Goal: Information Seeking & Learning: Learn about a topic

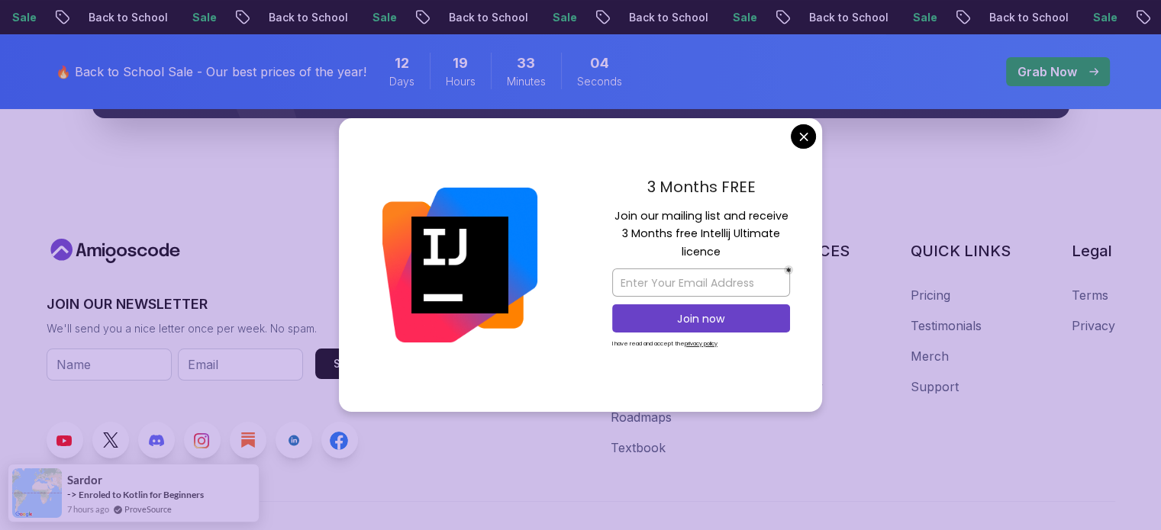
scroll to position [5969, 0]
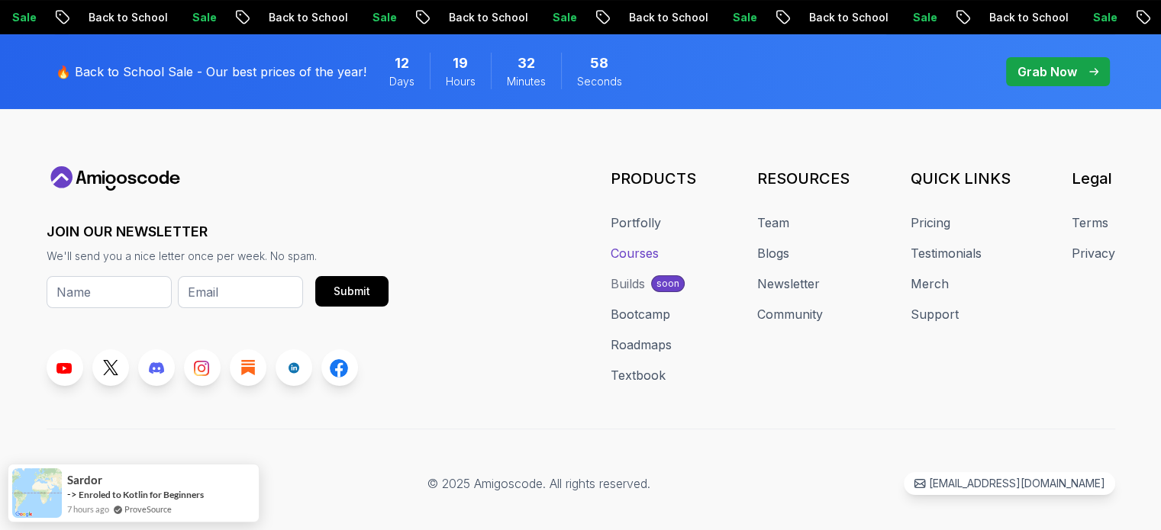
click at [653, 244] on link "Courses" at bounding box center [635, 253] width 48 height 18
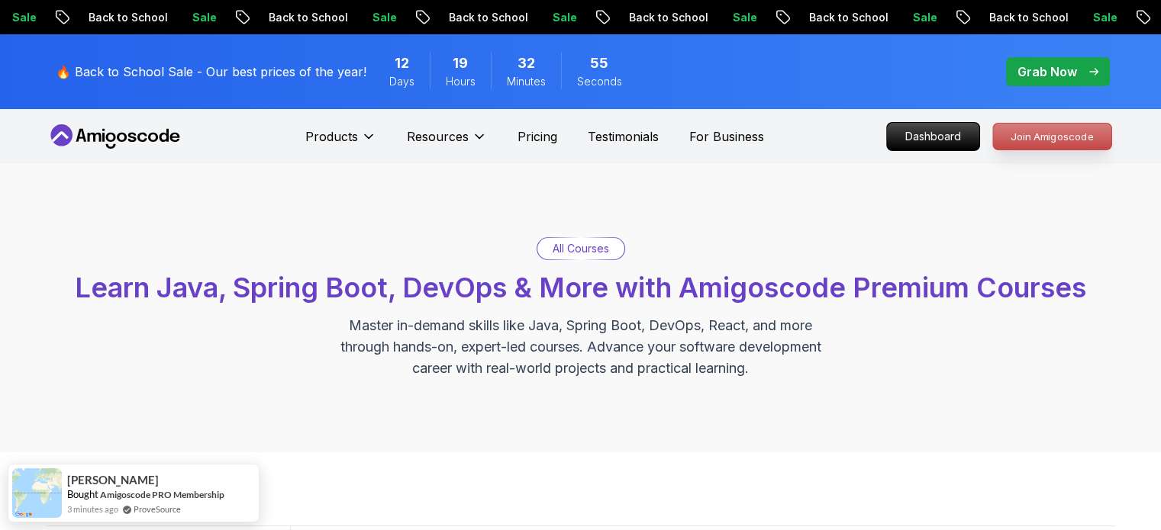
click at [1021, 141] on p "Join Amigoscode" at bounding box center [1052, 137] width 118 height 26
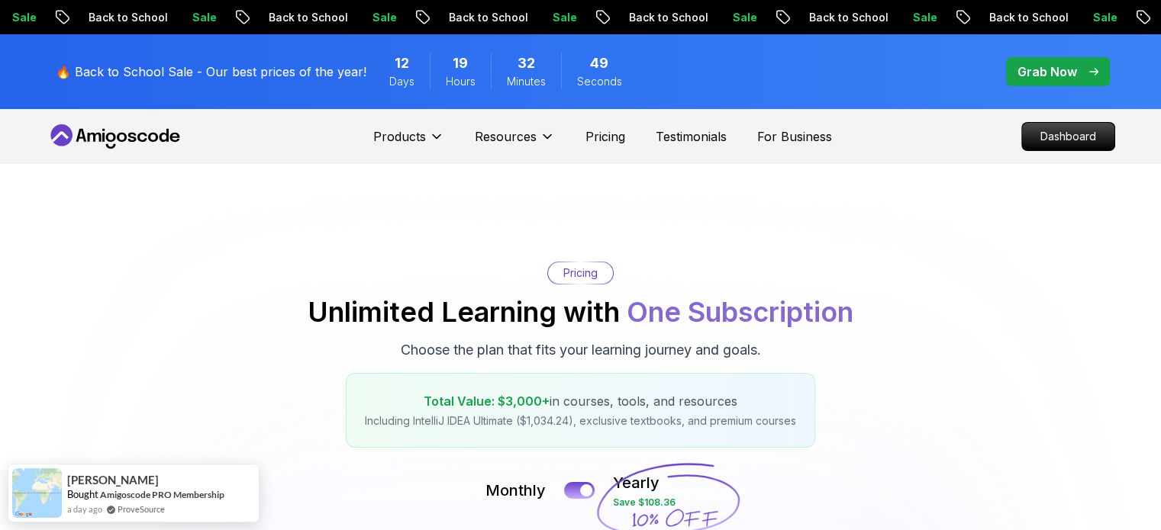
click at [131, 134] on icon at bounding box center [115, 136] width 137 height 24
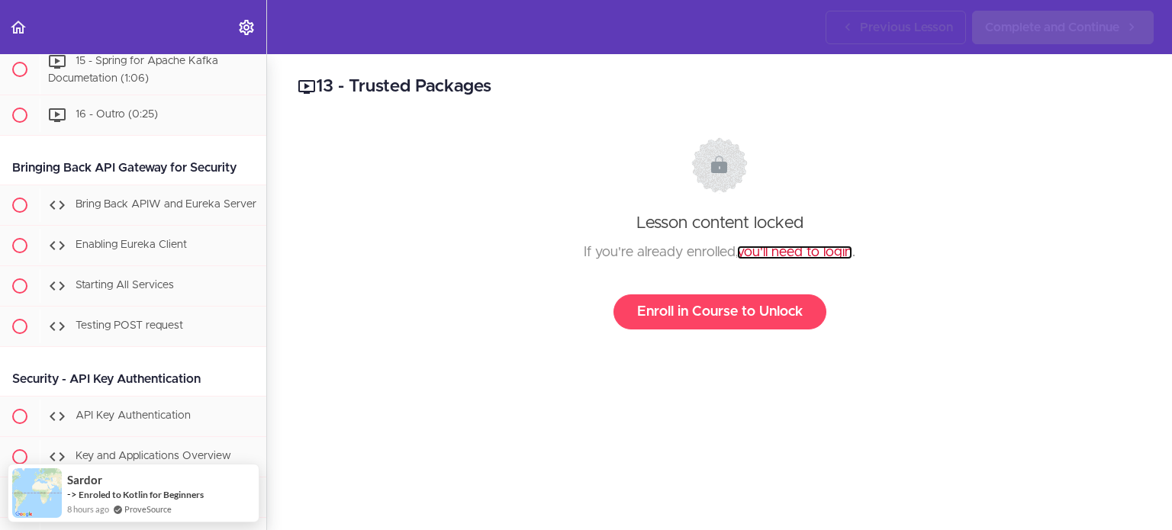
click at [760, 253] on link "you'll need to login" at bounding box center [794, 253] width 115 height 14
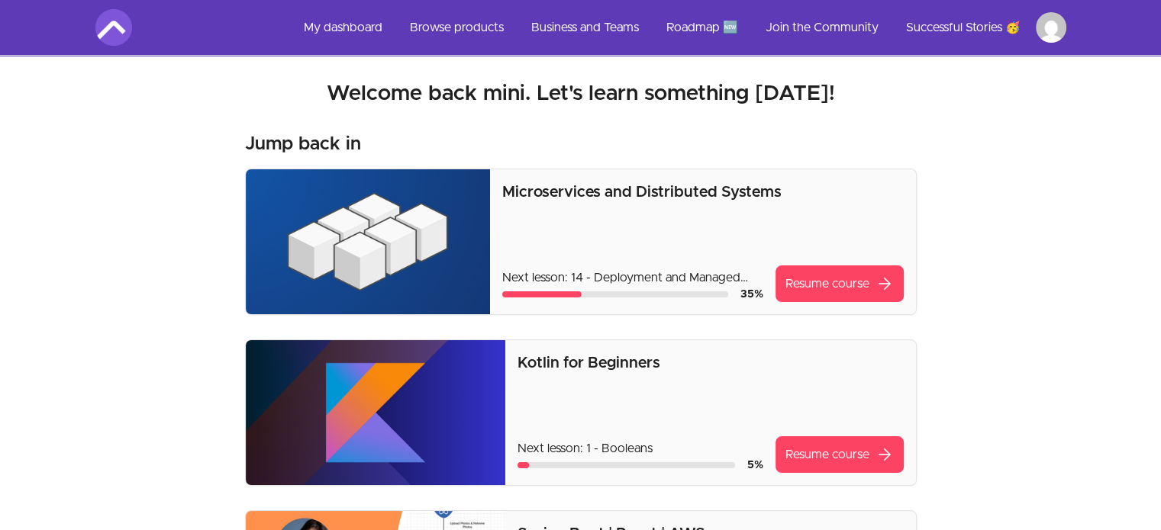
click at [295, 224] on img at bounding box center [368, 241] width 244 height 145
click at [647, 198] on p "Microservices and Distributed Systems" at bounding box center [702, 192] width 401 height 21
click at [802, 258] on div "Microservices and Distributed Systems Next lesson: 14 - Deployment and Managed …" at bounding box center [702, 242] width 401 height 121
click at [815, 284] on link "Resume course arrow_forward" at bounding box center [839, 284] width 128 height 37
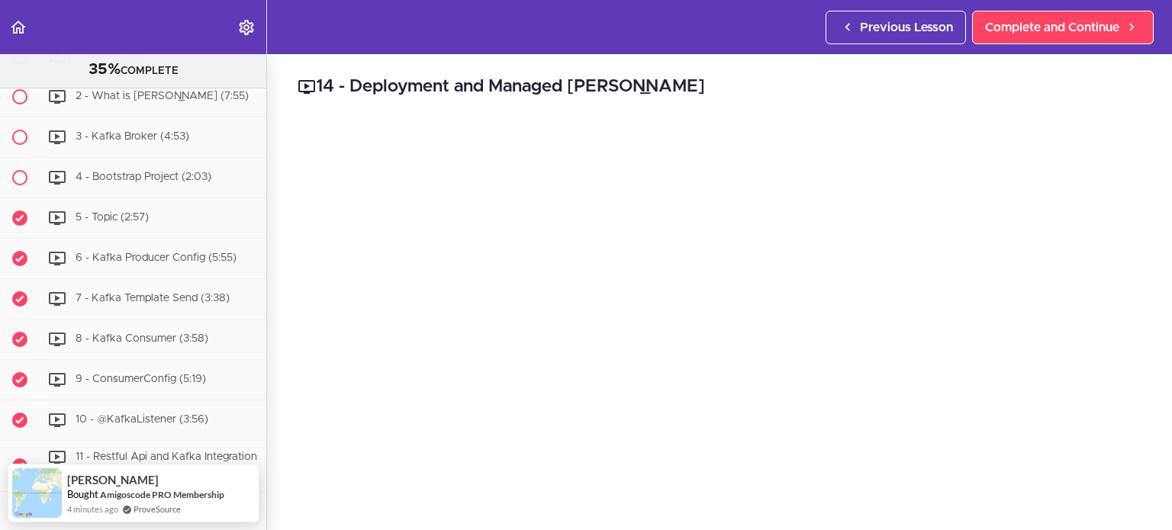
scroll to position [7363, 0]
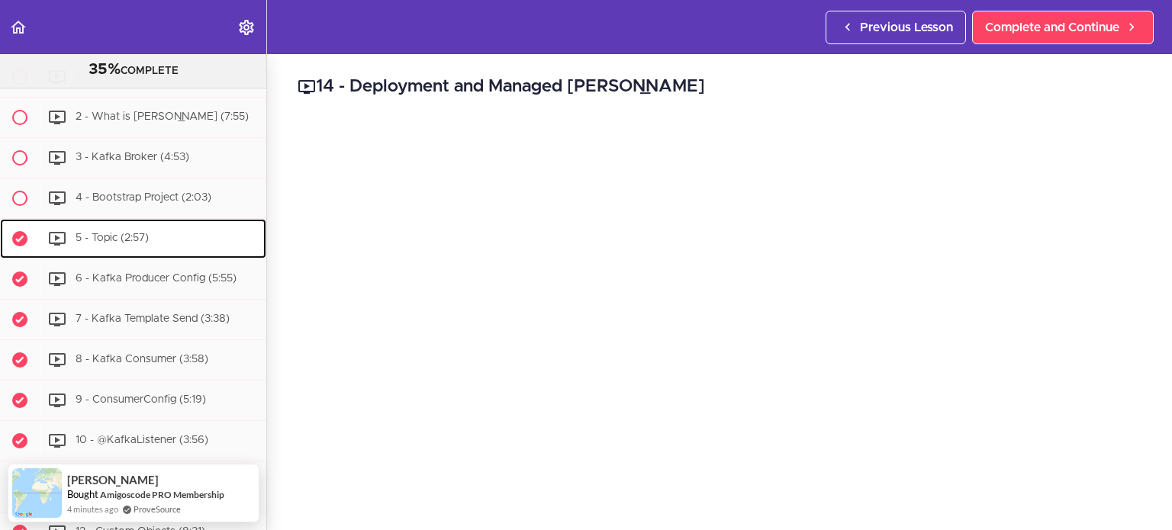
click at [120, 244] on span "5 - Topic (2:57)" at bounding box center [112, 239] width 73 height 11
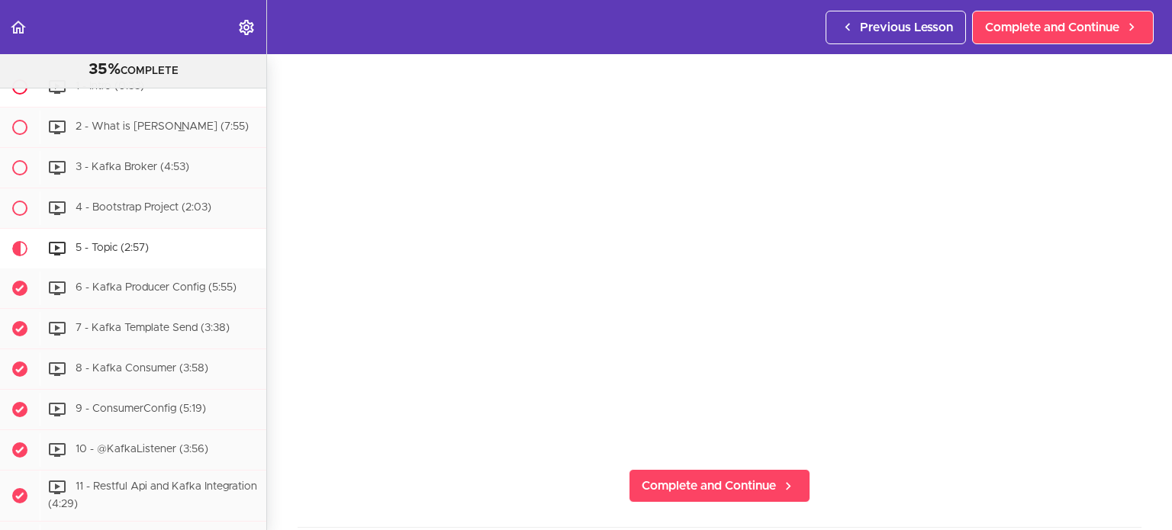
scroll to position [7352, 0]
click at [127, 214] on span "4 - Bootstrap Project (2:03)" at bounding box center [144, 209] width 136 height 11
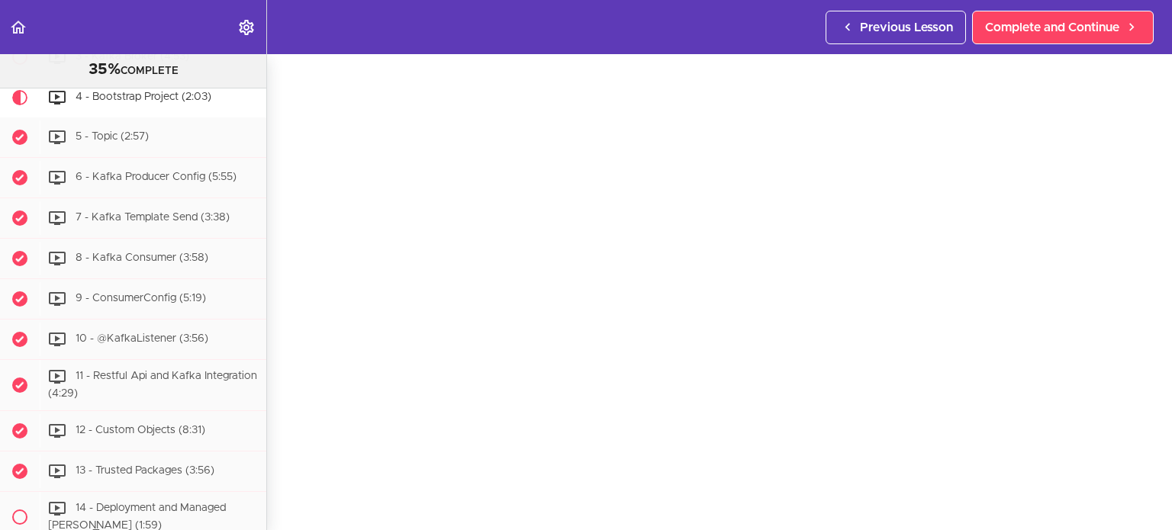
scroll to position [76, 0]
click at [184, 154] on div "5 - Topic (2:57)" at bounding box center [153, 138] width 227 height 34
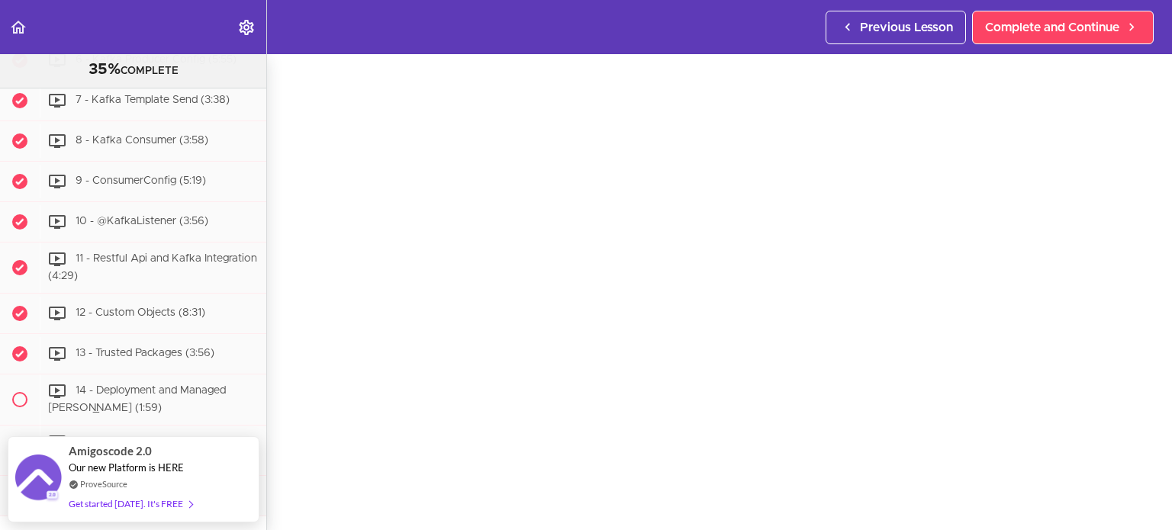
scroll to position [76, 0]
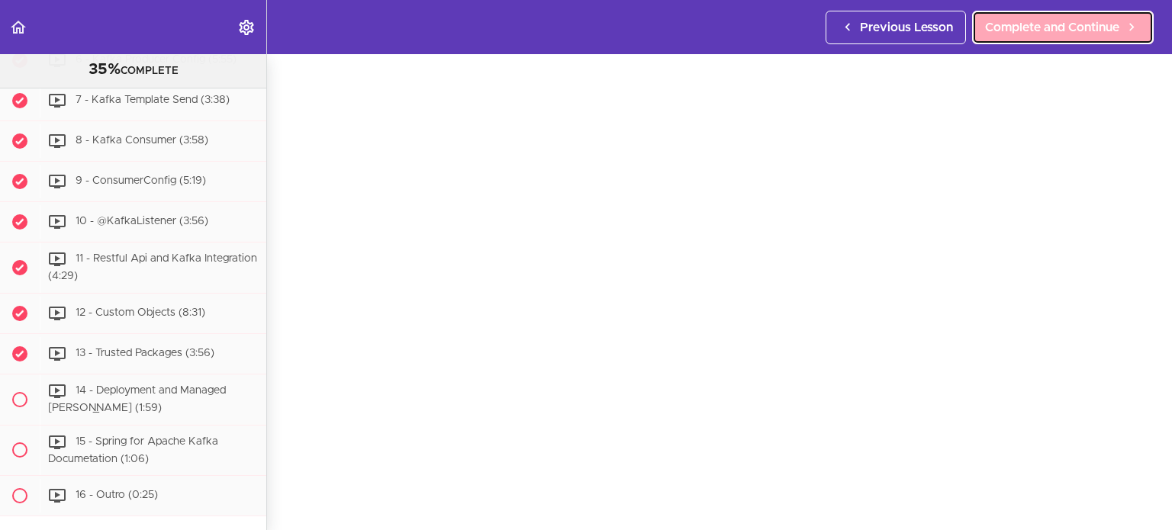
click at [1084, 16] on link "Complete and Continue" at bounding box center [1063, 28] width 182 height 34
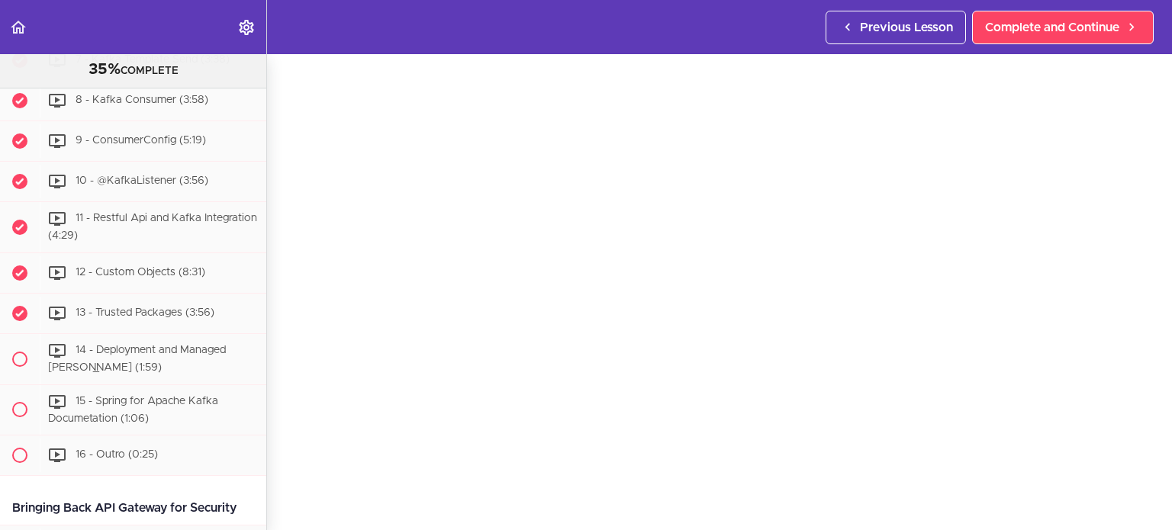
scroll to position [76, 0]
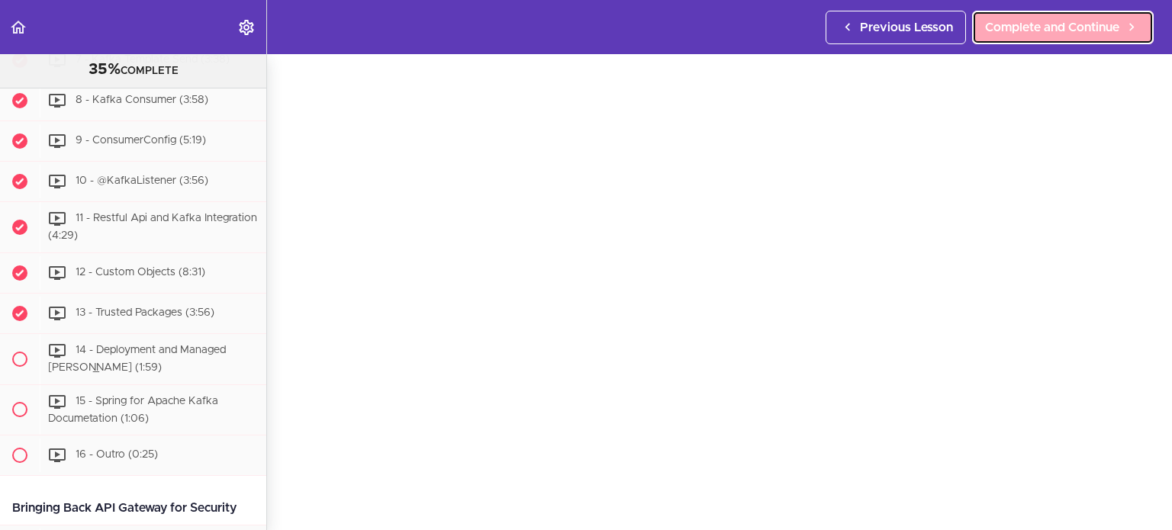
click at [1055, 34] on span "Complete and Continue" at bounding box center [1052, 27] width 134 height 18
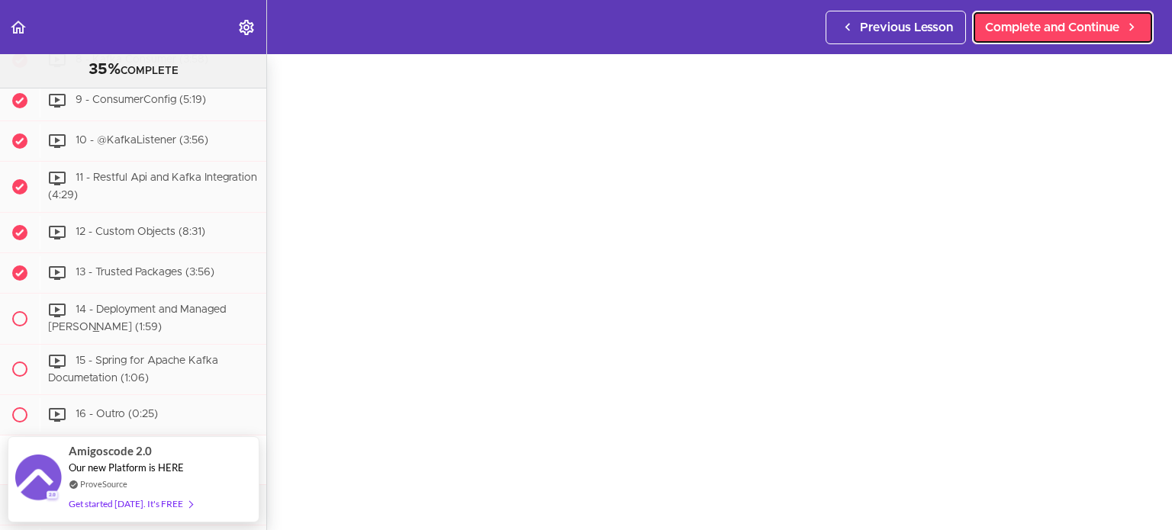
scroll to position [76, 0]
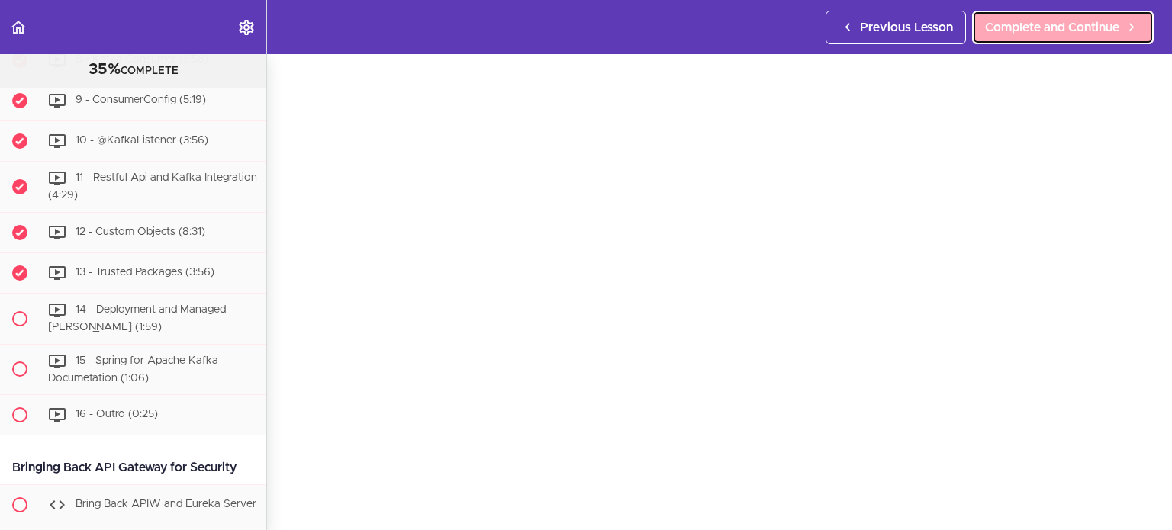
click at [1080, 30] on span "Complete and Continue" at bounding box center [1052, 27] width 134 height 18
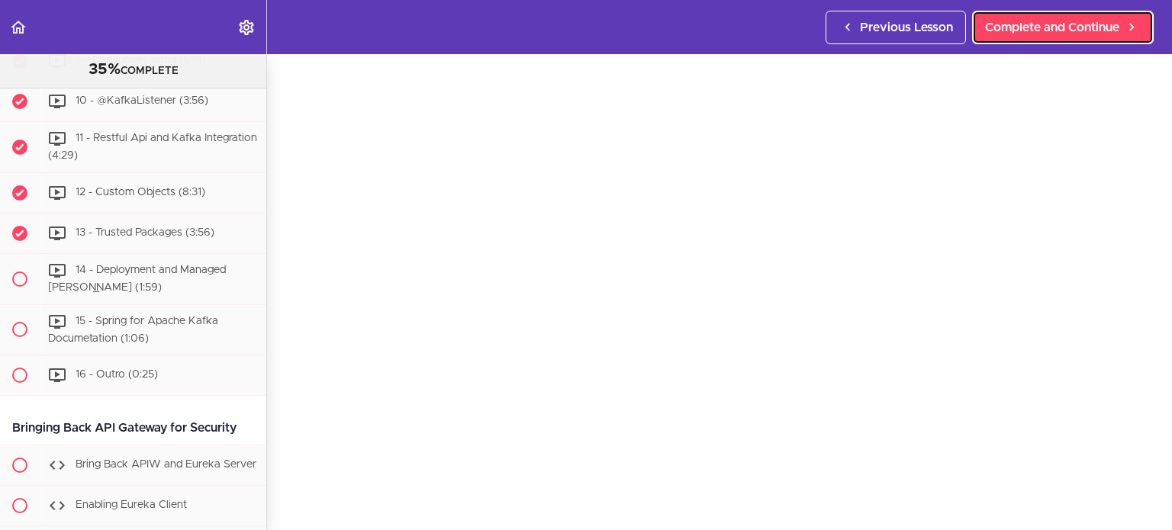
scroll to position [76, 0]
click at [1081, 33] on span "Complete and Continue" at bounding box center [1052, 27] width 134 height 18
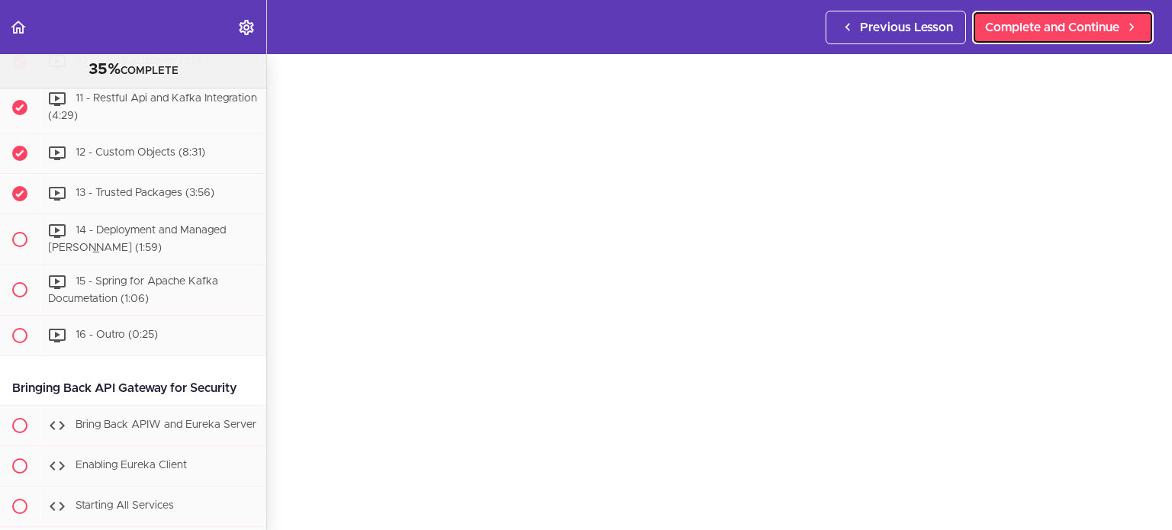
scroll to position [76, 0]
click at [1029, 47] on div "Previous Lesson Complete and Continue" at bounding box center [993, 27] width 334 height 54
click at [1033, 32] on span "Complete and Continue" at bounding box center [1052, 27] width 134 height 18
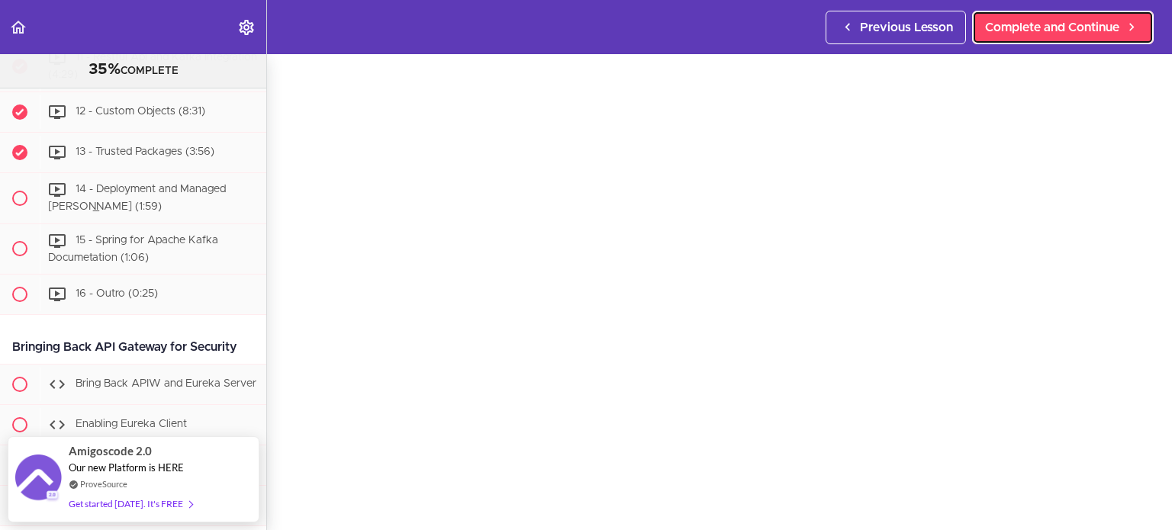
scroll to position [76, 0]
